Goal: Check status

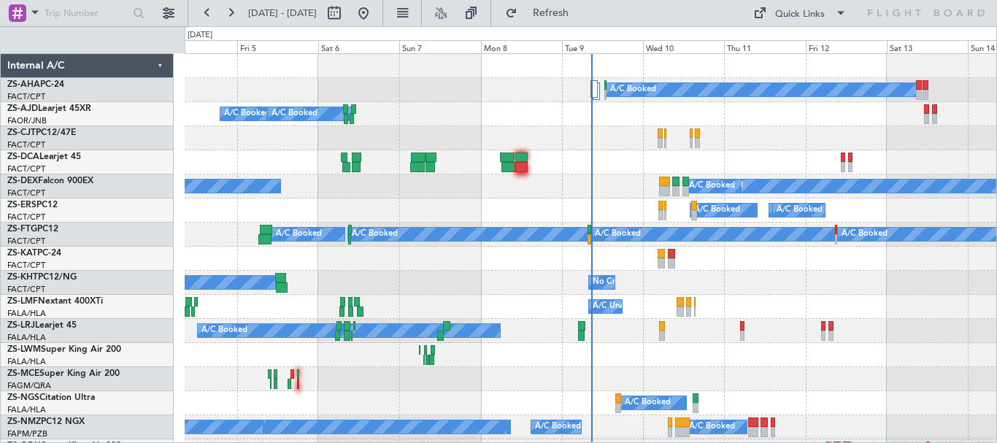
click at [592, 49] on div "Tue 9" at bounding box center [602, 46] width 81 height 13
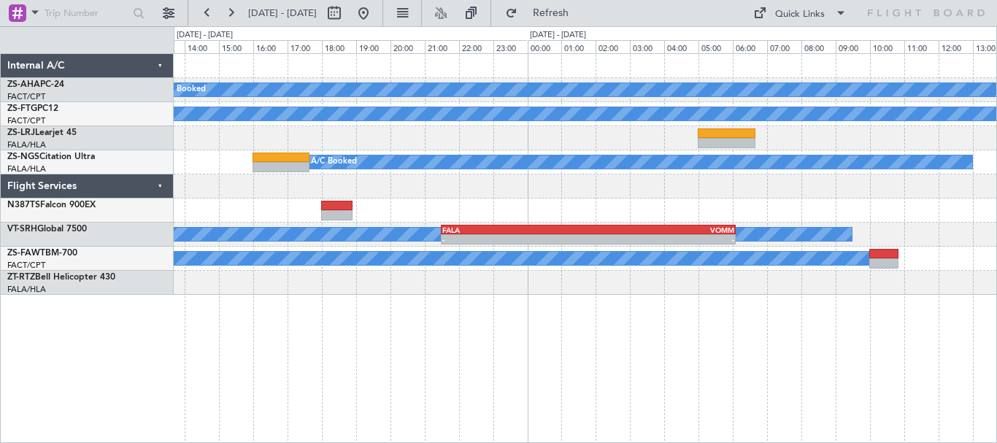
click at [290, 336] on div "A/C Booked 2 Flight Legs A/C Booked A/C Booked A/C Booked - - FVRG 14:50 Z FALA…" at bounding box center [585, 248] width 823 height 390
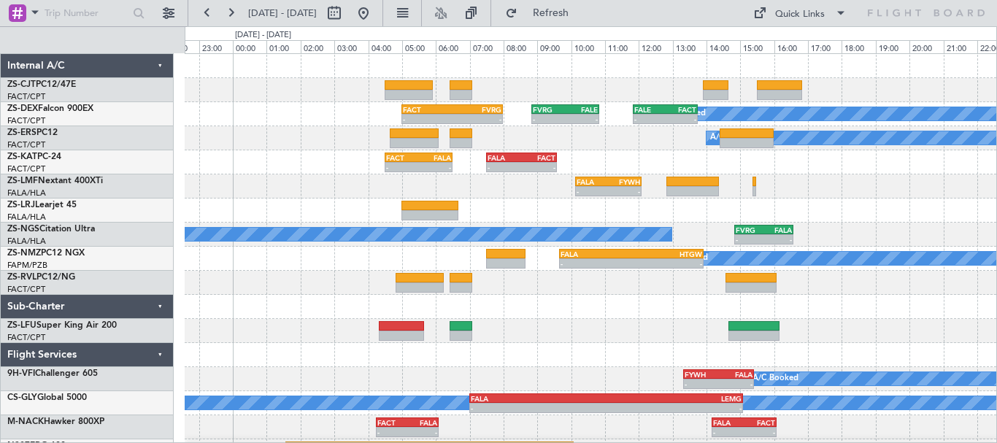
click at [560, 339] on div at bounding box center [591, 331] width 812 height 24
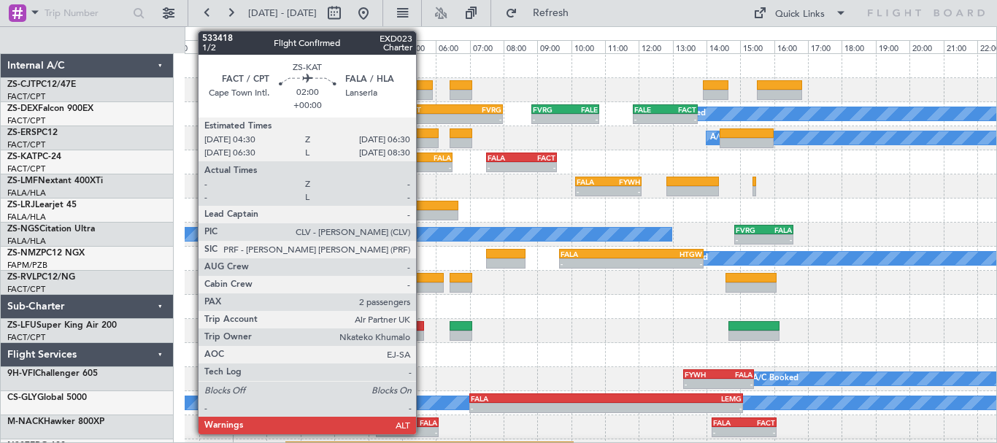
click at [423, 162] on div "- -" at bounding box center [419, 167] width 68 height 10
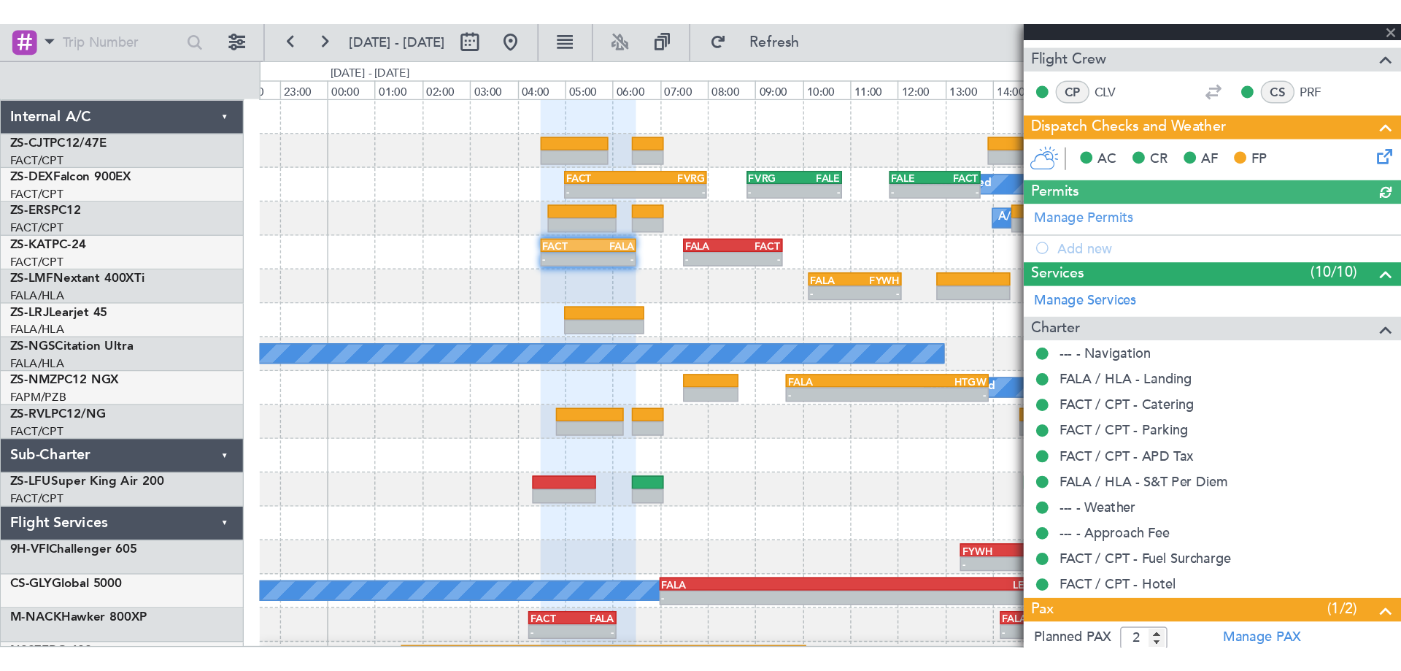
scroll to position [290, 0]
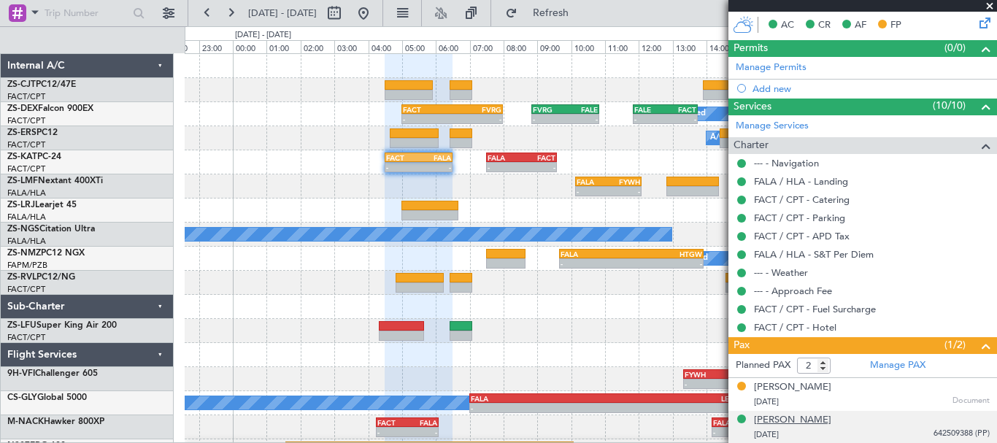
click at [831, 420] on div "[PERSON_NAME]" at bounding box center [792, 420] width 77 height 15
click at [989, 7] on span at bounding box center [989, 6] width 15 height 13
